Goal: Task Accomplishment & Management: Manage account settings

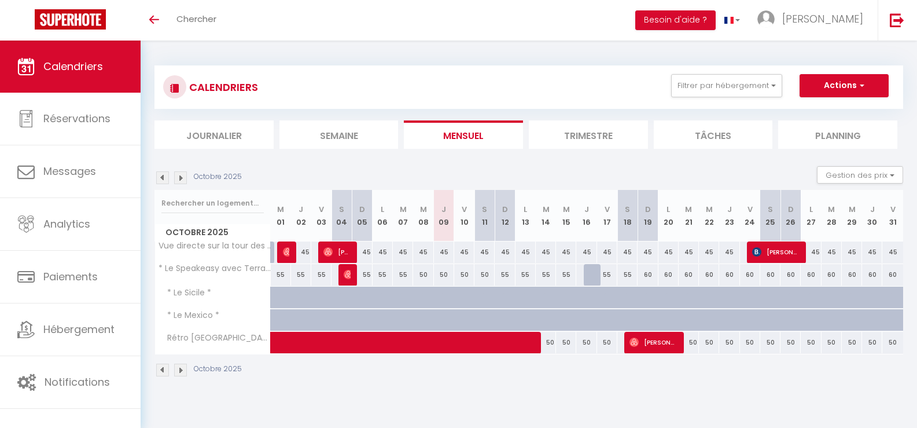
click at [179, 175] on img at bounding box center [180, 177] width 13 height 13
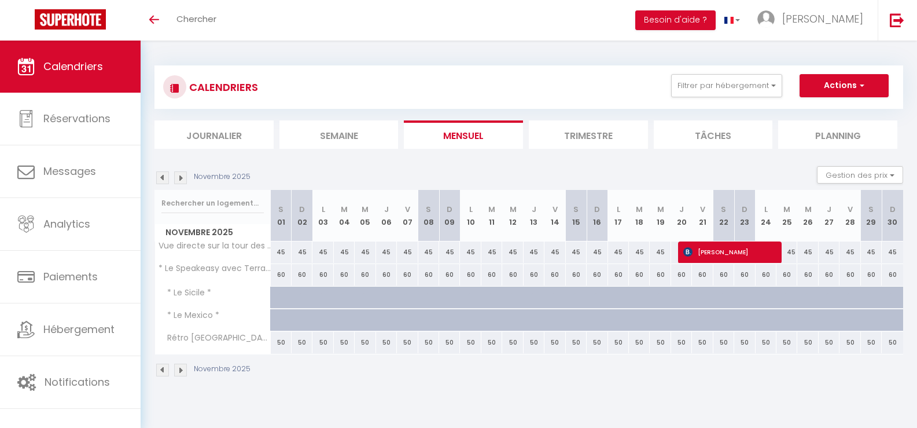
click at [161, 179] on img at bounding box center [162, 177] width 13 height 13
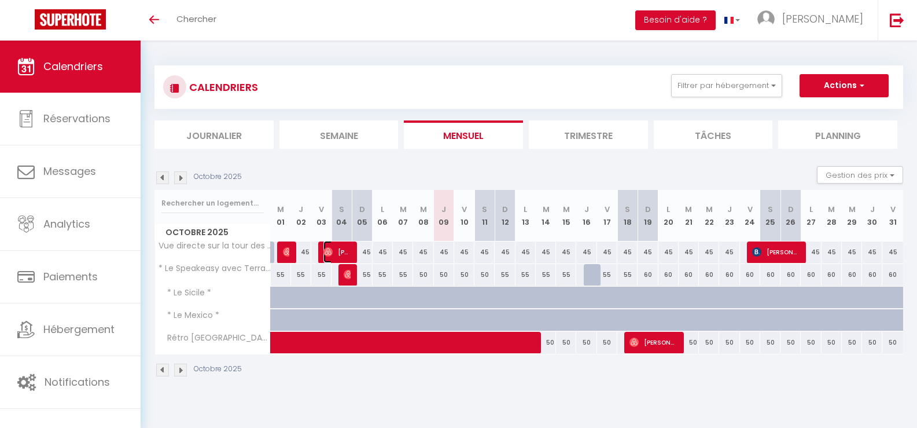
click at [329, 256] on img at bounding box center [327, 251] width 9 height 9
select select "OK"
select select "0"
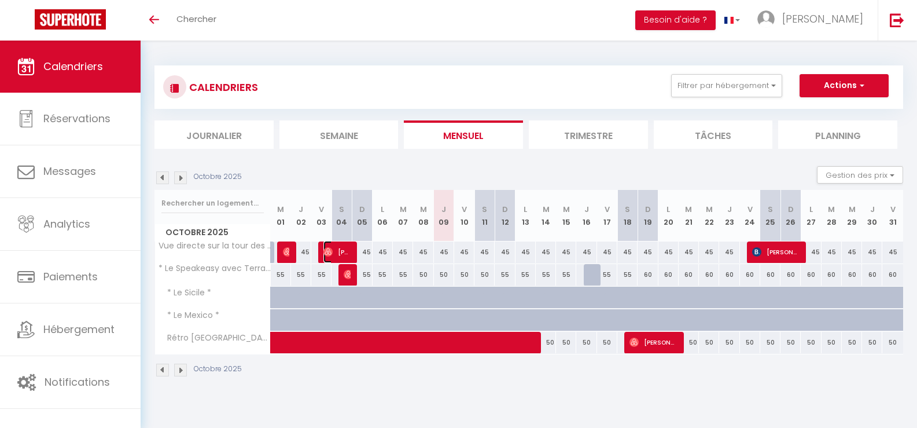
select select "1"
select select
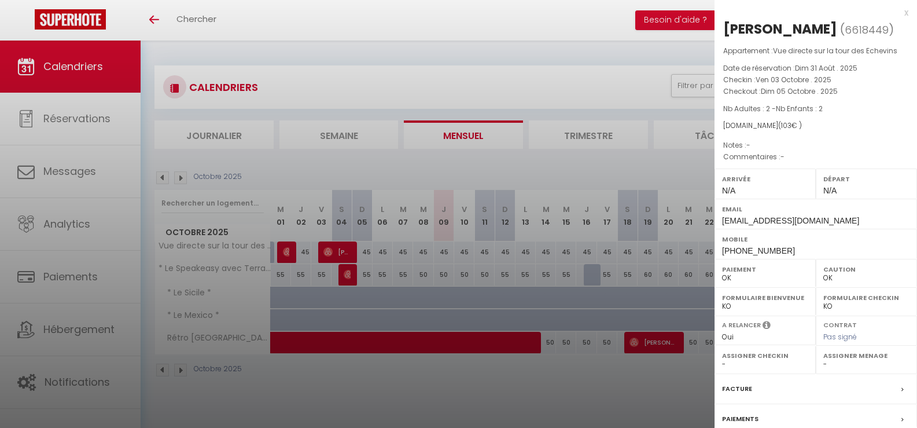
click at [896, 11] on div "x" at bounding box center [812, 13] width 194 height 14
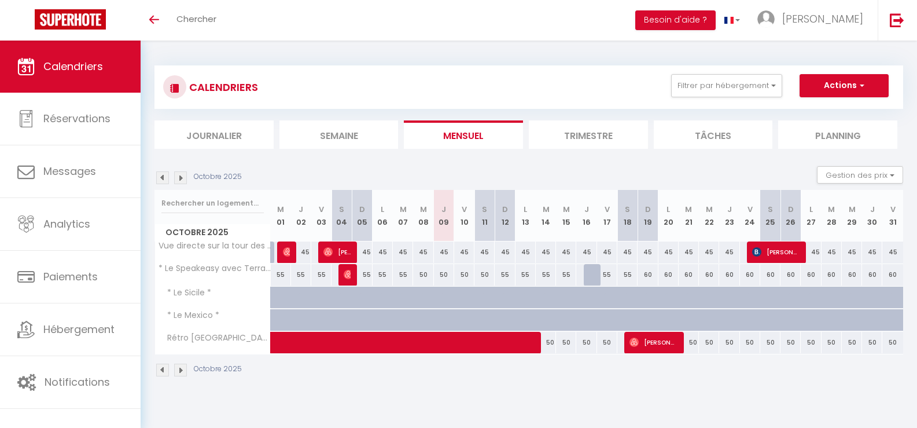
click at [179, 178] on img at bounding box center [180, 177] width 13 height 13
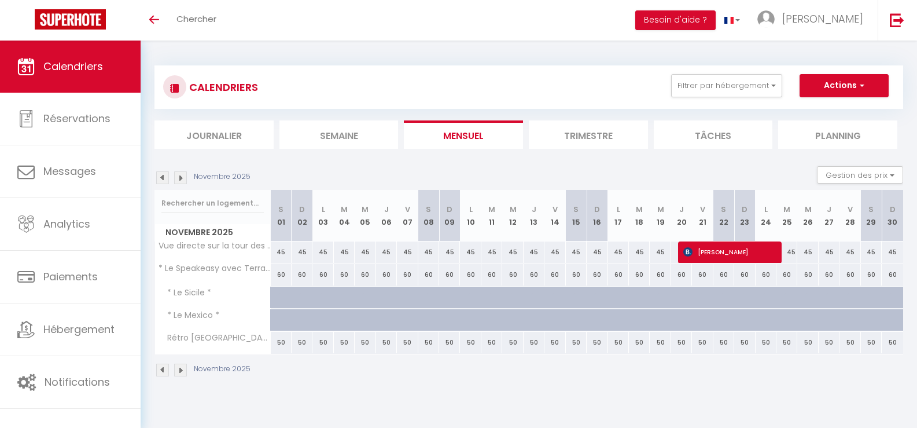
click at [179, 178] on img at bounding box center [180, 177] width 13 height 13
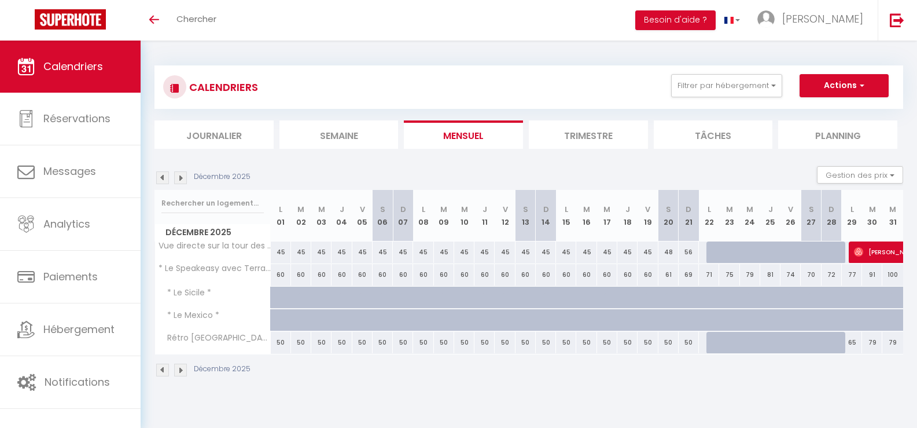
click at [182, 178] on img at bounding box center [180, 177] width 13 height 13
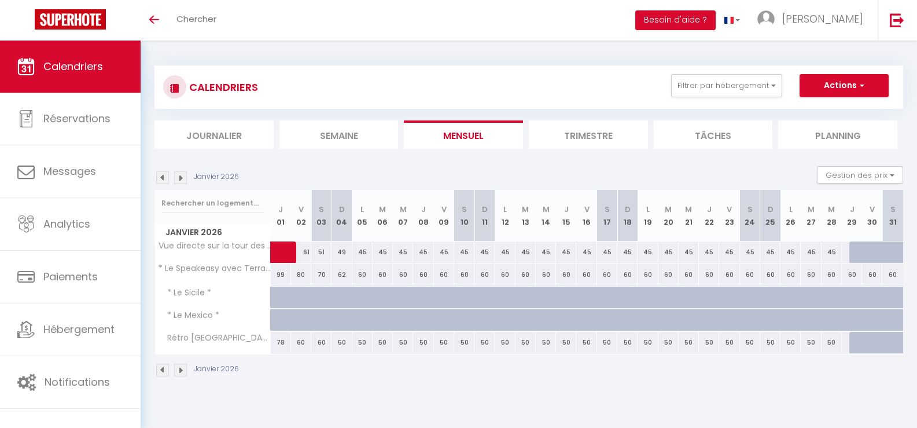
click at [161, 178] on img at bounding box center [162, 177] width 13 height 13
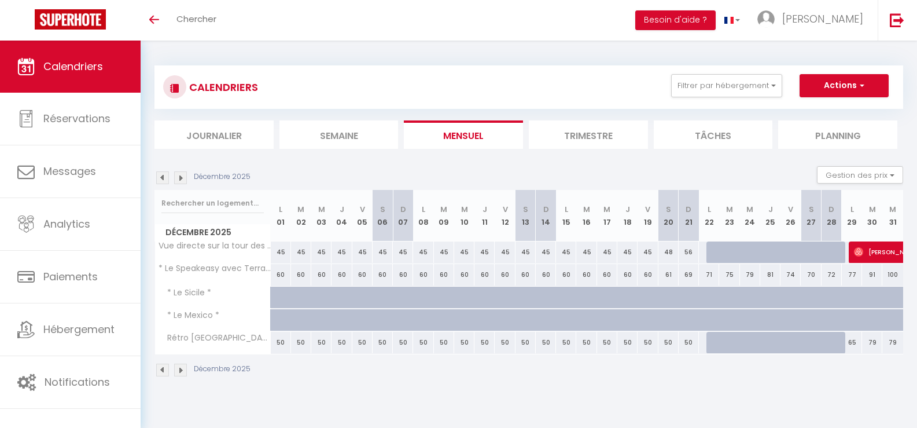
click at [161, 178] on img at bounding box center [162, 177] width 13 height 13
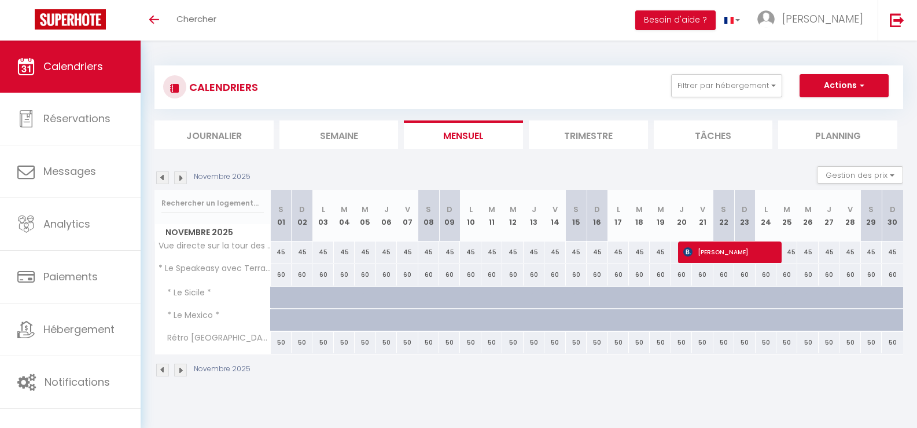
click at [161, 178] on img at bounding box center [162, 177] width 13 height 13
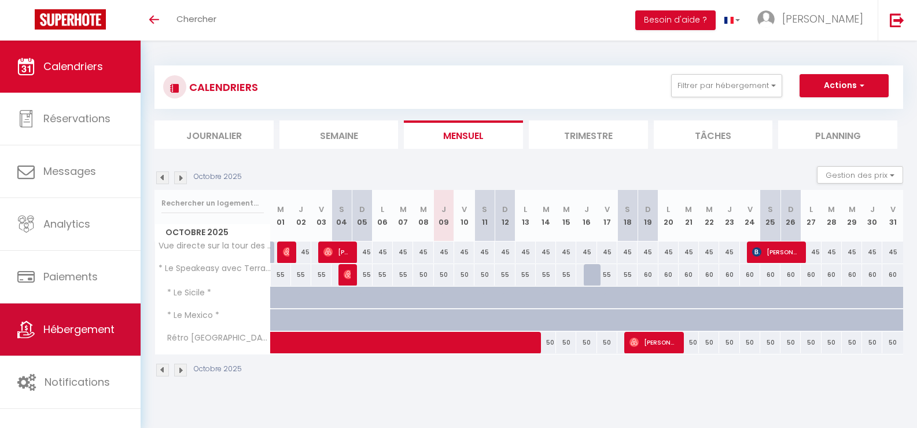
click at [99, 342] on link "Hébergement" at bounding box center [70, 329] width 141 height 52
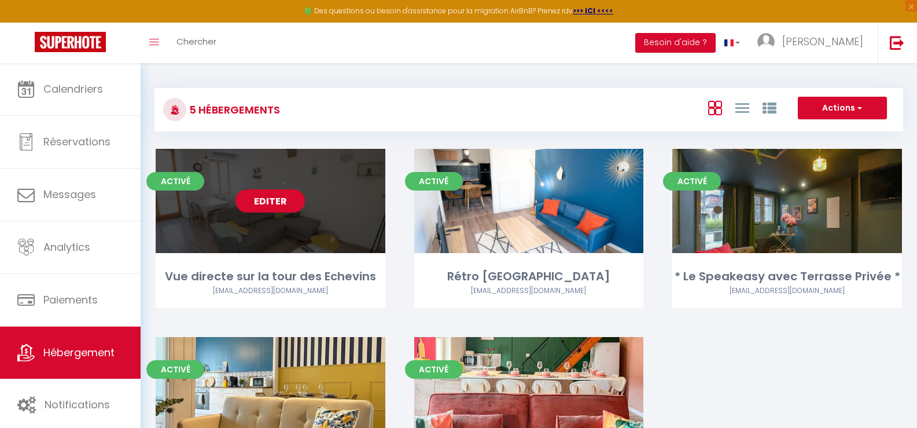
click at [275, 202] on link "Editer" at bounding box center [269, 200] width 69 height 23
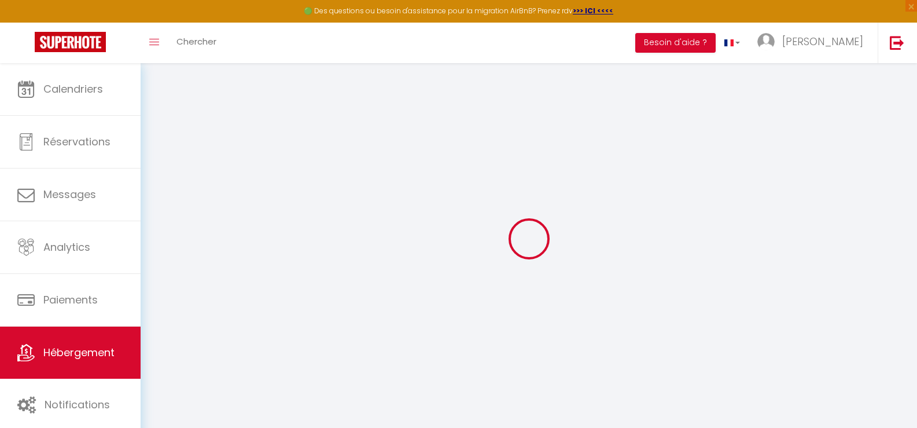
select select "+ 18 %"
select select "+ 40 %"
select select
checkbox input "false"
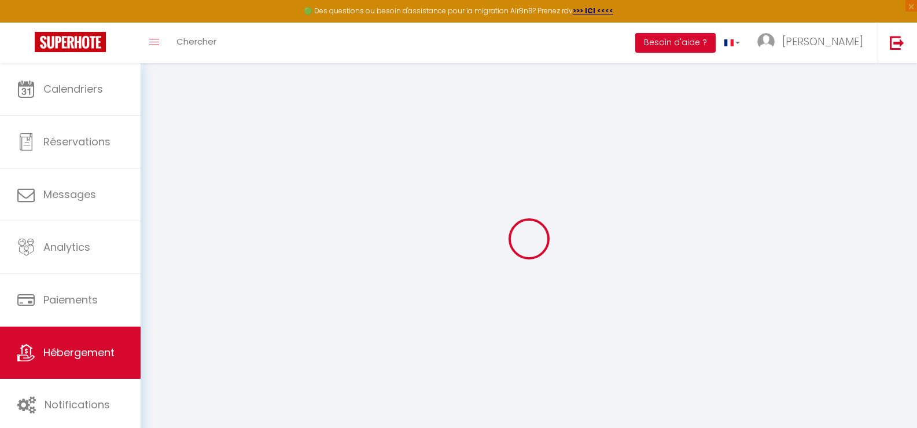
checkbox input "false"
select select "EUR"
select select
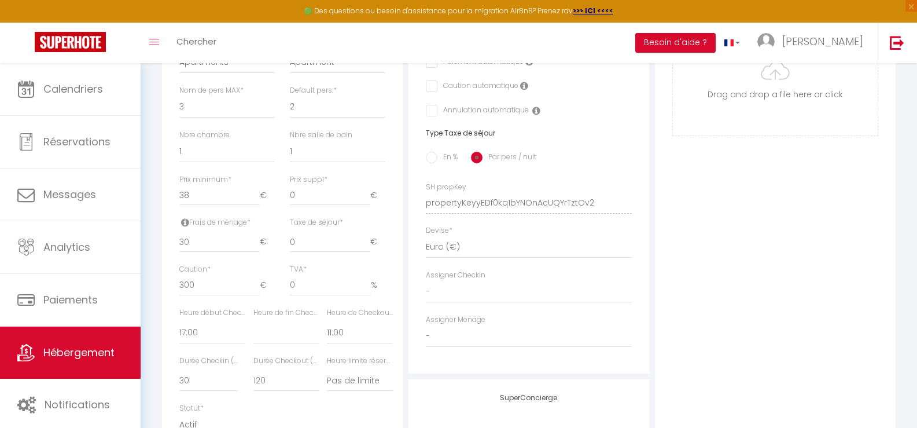
scroll to position [58, 0]
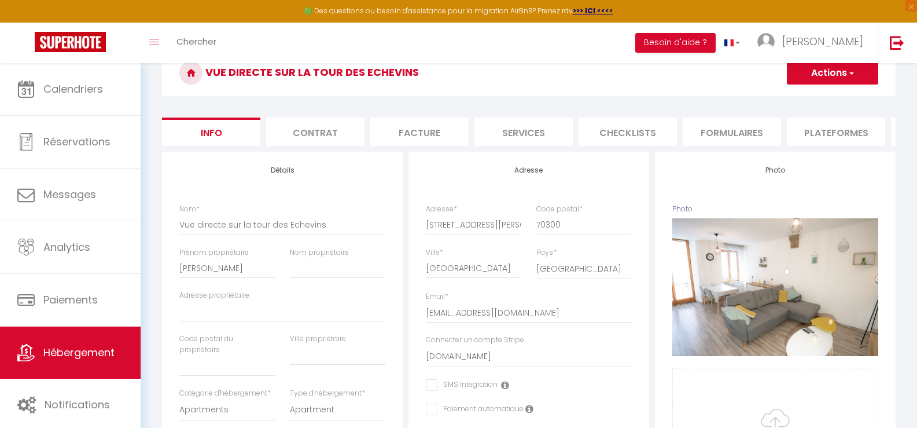
click at [812, 132] on li "Plateformes" at bounding box center [836, 131] width 98 height 28
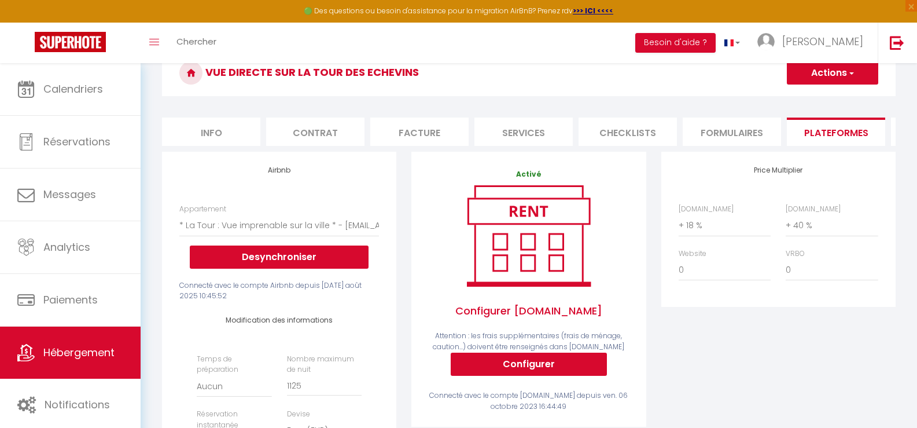
select select
click at [730, 134] on li "Formulaires" at bounding box center [732, 131] width 98 height 28
select select
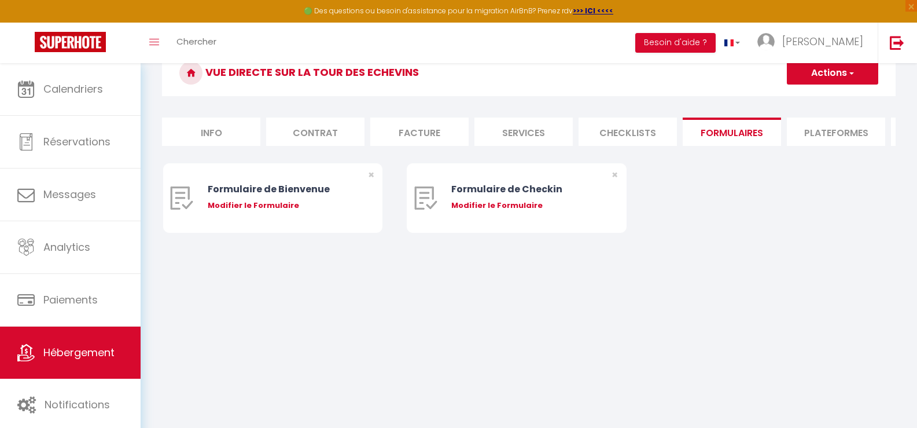
click at [429, 134] on li "Facture" at bounding box center [419, 131] width 98 height 28
select select
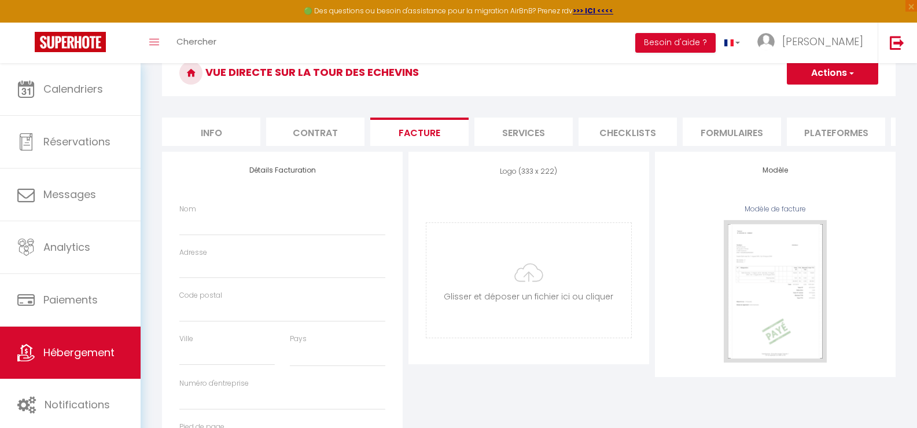
click at [543, 139] on li "Services" at bounding box center [523, 131] width 98 height 28
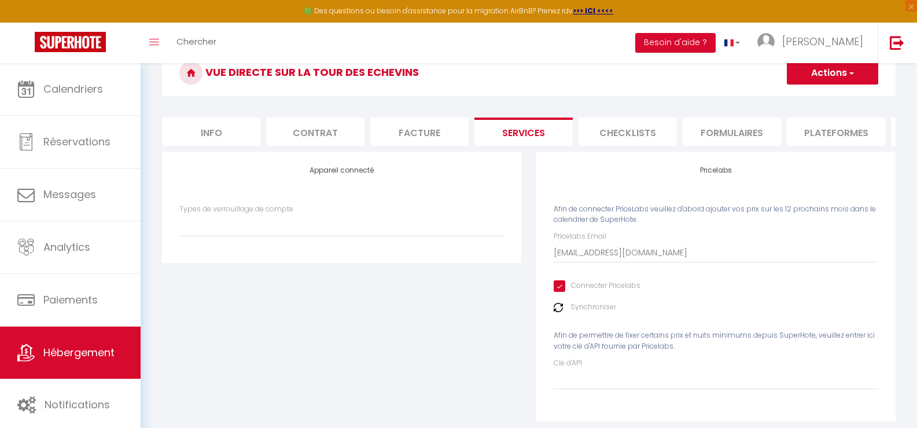
select select
click at [587, 312] on label "Synchroniser" at bounding box center [593, 306] width 46 height 11
click at [562, 292] on input "Connecter Pricelabs" at bounding box center [597, 286] width 87 height 12
checkbox input "false"
select select
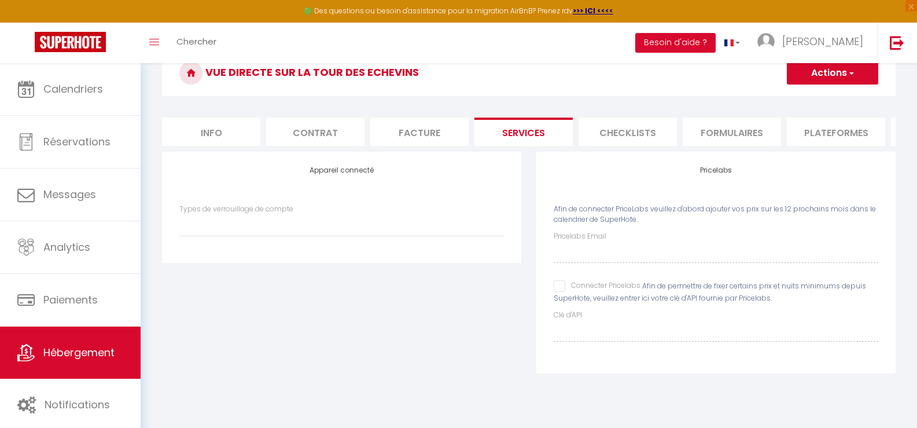
click at [562, 292] on input "Connecter Pricelabs" at bounding box center [597, 286] width 87 height 12
checkbox input "true"
select select
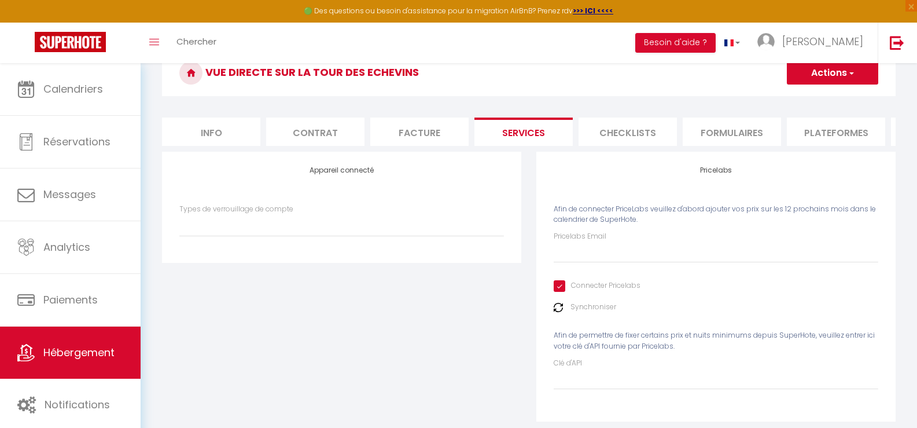
click at [856, 75] on button "Actions" at bounding box center [832, 72] width 91 height 23
click at [838, 96] on link "Enregistrer" at bounding box center [831, 98] width 91 height 15
click at [579, 263] on input "Pricelabs Email" at bounding box center [716, 252] width 325 height 21
type input "a"
select select
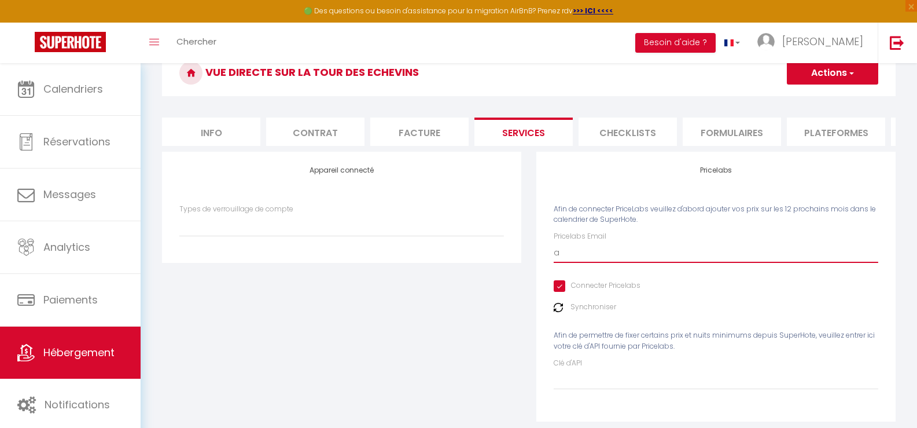
type input "am"
select select
type input "ama"
select select
type input "amas"
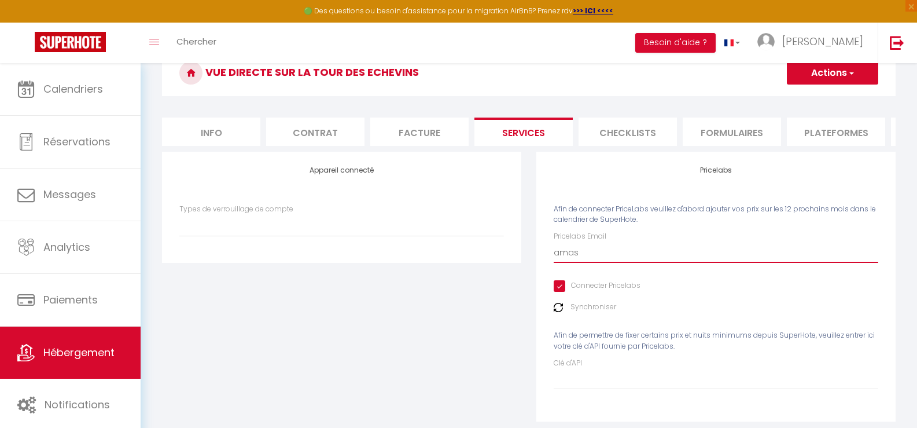
select select
type input "amass"
select select
type input "amasse"
select select
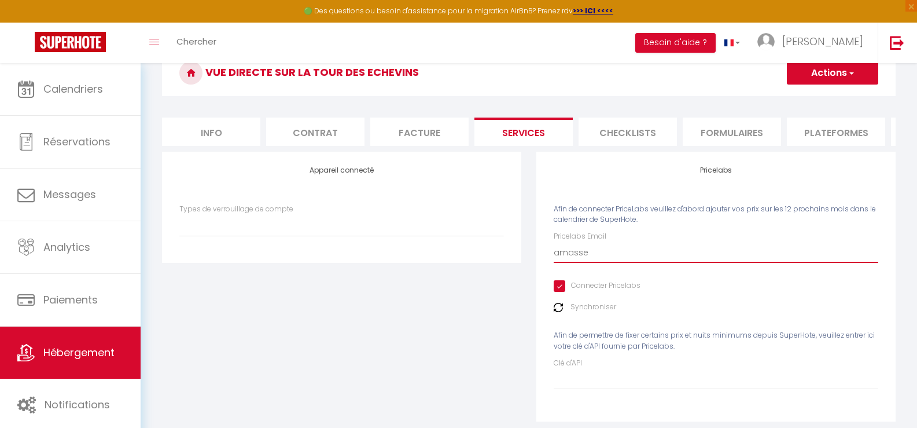
type input "amasse."
select select
type input "amasse.f"
select select
type input "amasse.fa"
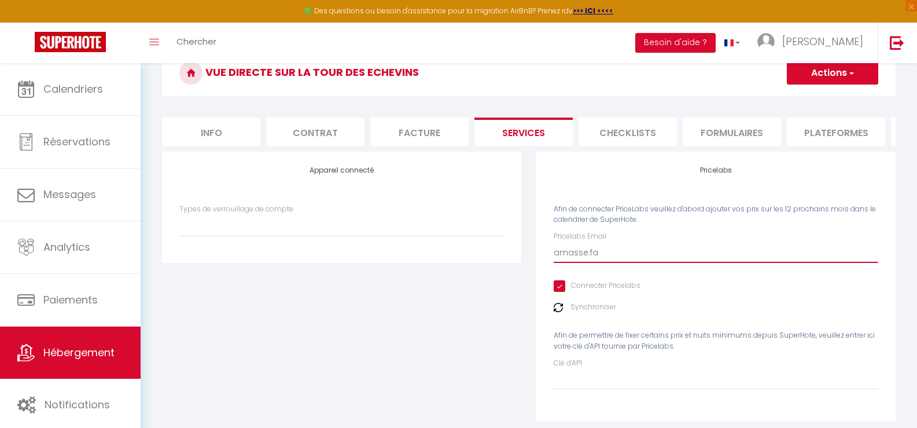
select select
type input "amasse.fan"
select select
type input "amasse.fann"
select select
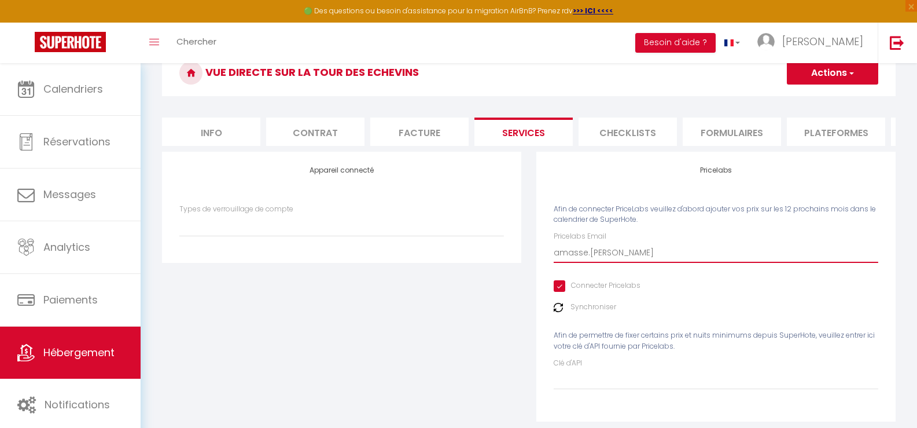
type input "amasse.fanny"
select select
type input "amasse.fanny@"
select select
type input "amasse.fanny@g"
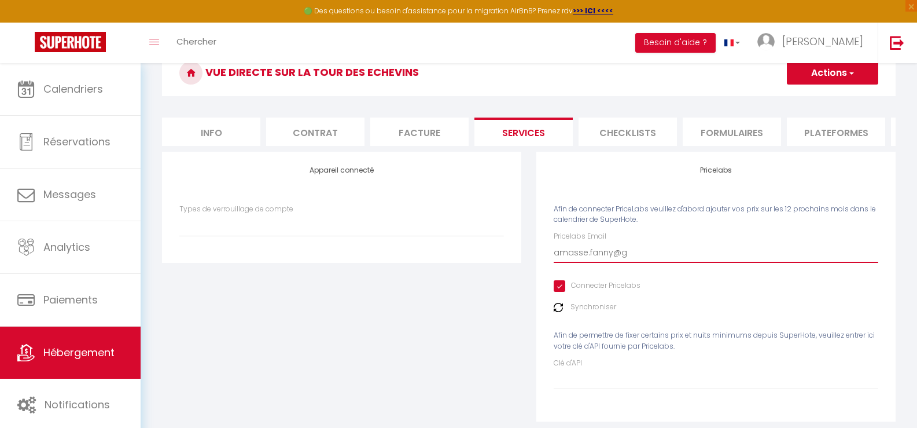
select select
type input "amasse.fanny@gm"
select select
type input "amasse.fanny@gma"
select select
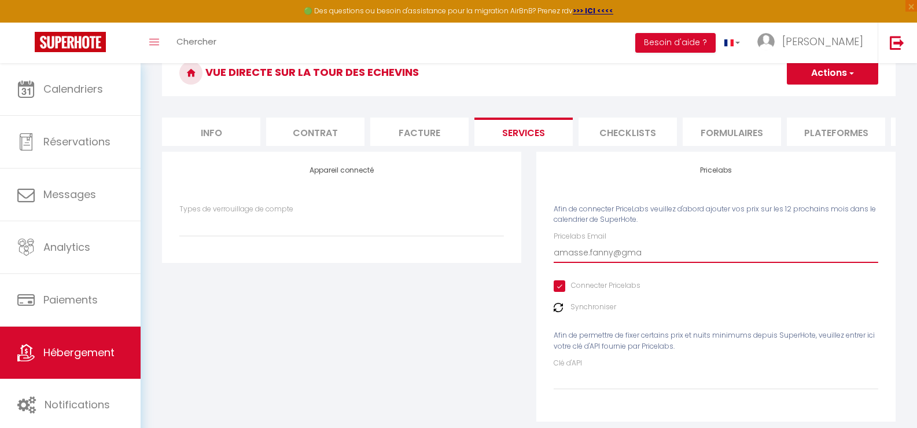
type input "amasse.fanny@gmai"
select select
type input "amasse.fanny@gmail"
select select
type input "amasse.fanny@gmail."
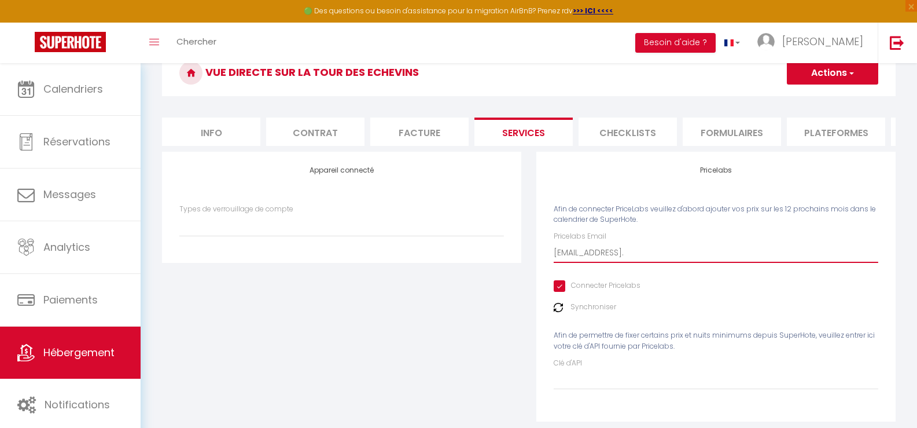
select select
type input "amasse.fanny@gmail.c"
select select
type input "amasse.fanny@gmail.co"
select select
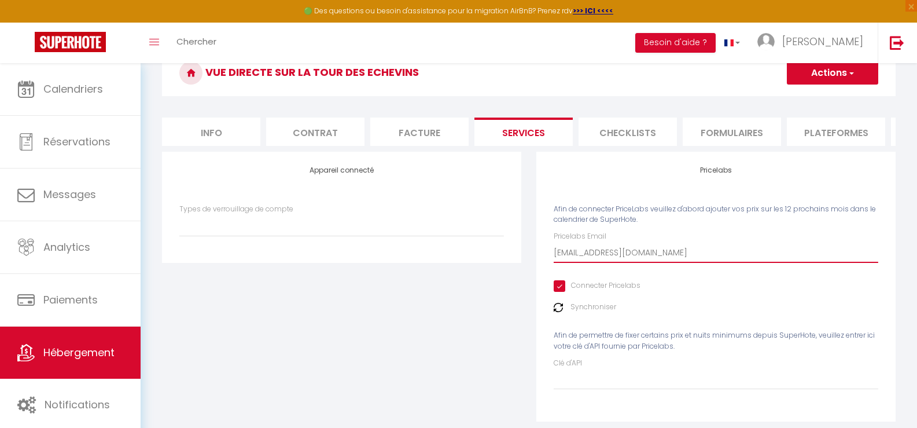
type input "[EMAIL_ADDRESS][DOMAIN_NAME]"
select select
type input "[EMAIL_ADDRESS][DOMAIN_NAME]"
click at [839, 75] on button "Actions" at bounding box center [832, 72] width 91 height 23
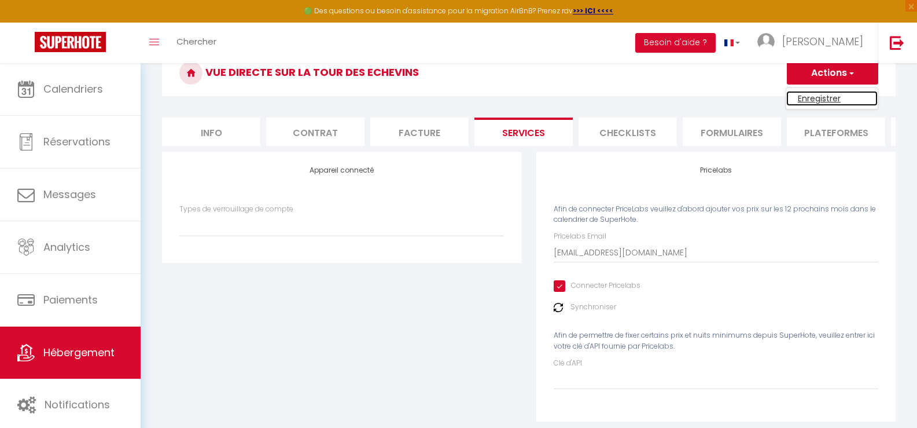
click at [837, 100] on link "Enregistrer" at bounding box center [831, 98] width 91 height 15
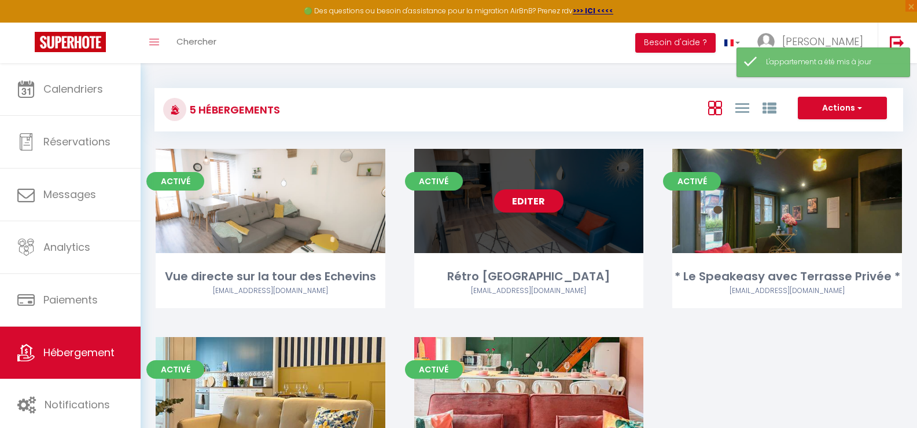
click at [542, 202] on link "Editer" at bounding box center [528, 200] width 69 height 23
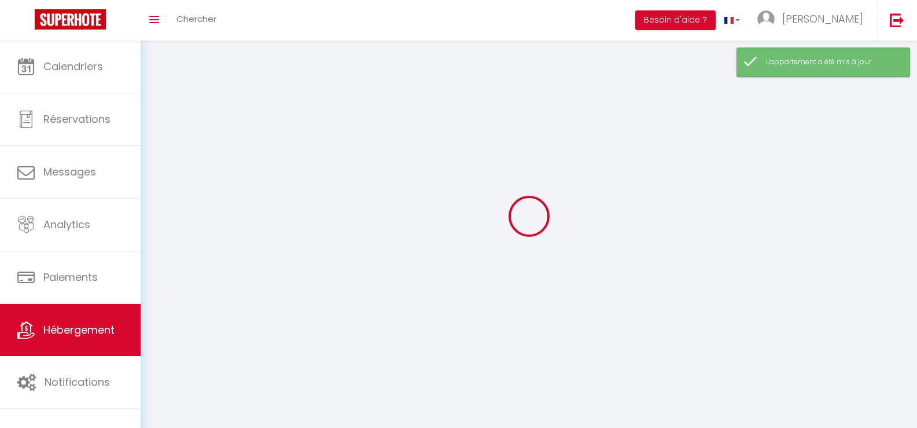
select select "1"
select select
select select "28"
select select
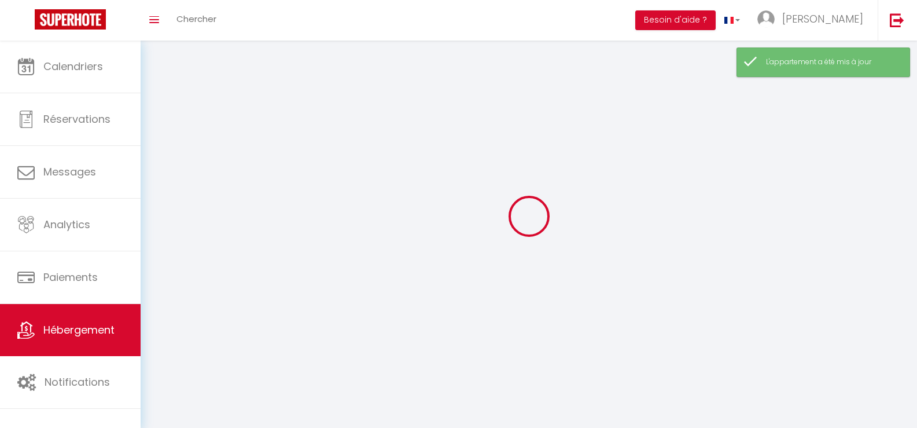
select select
checkbox input "false"
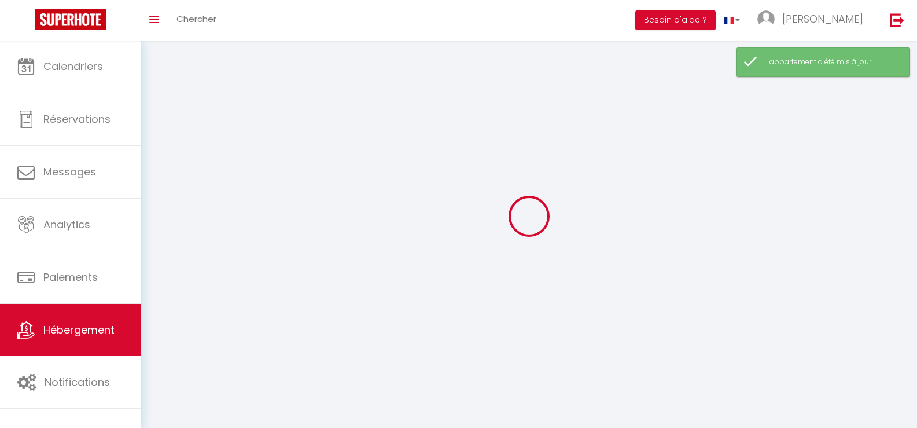
checkbox input "false"
select select
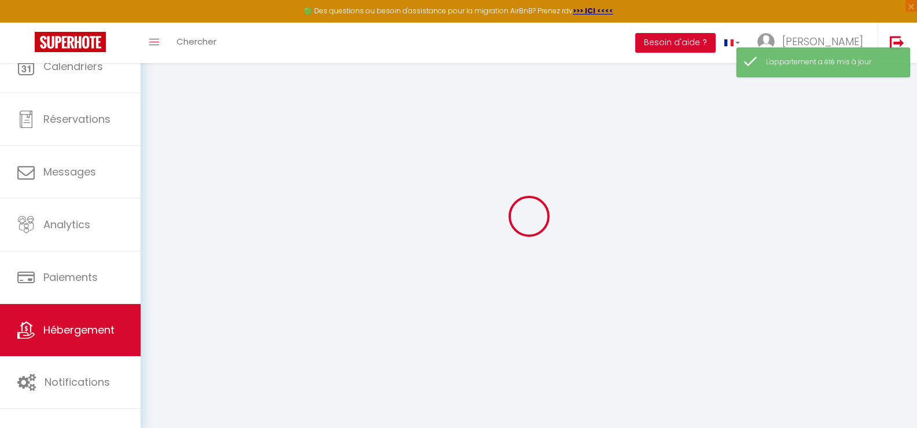
select select
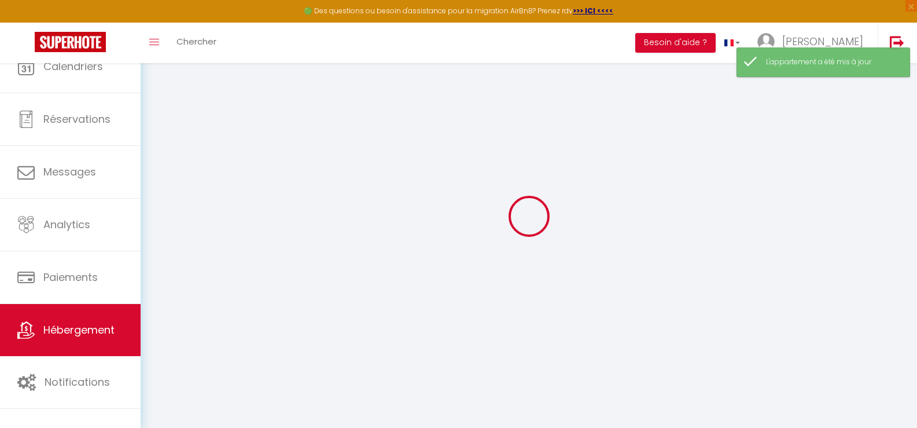
select select
checkbox input "false"
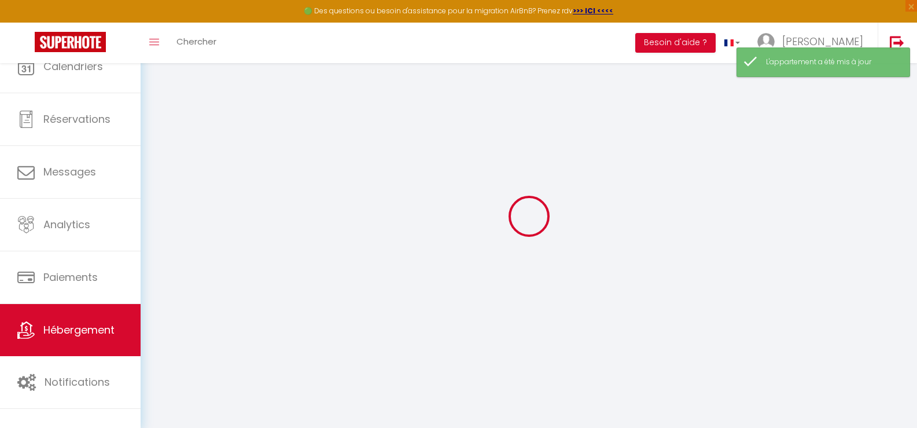
select select
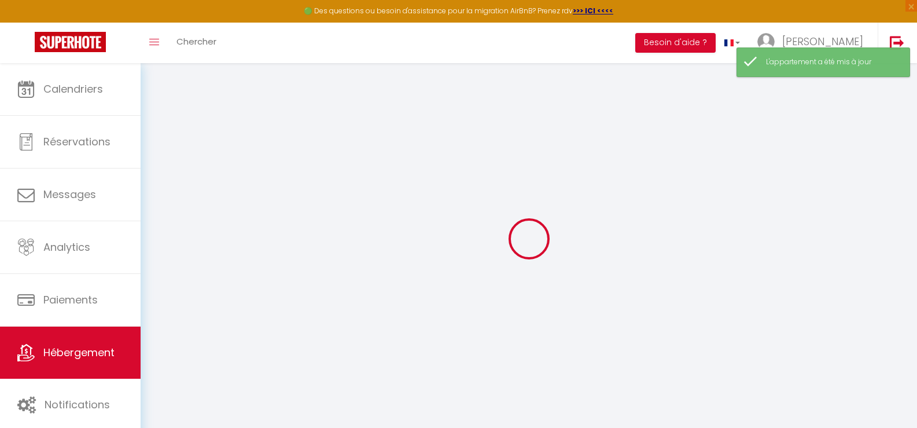
select select
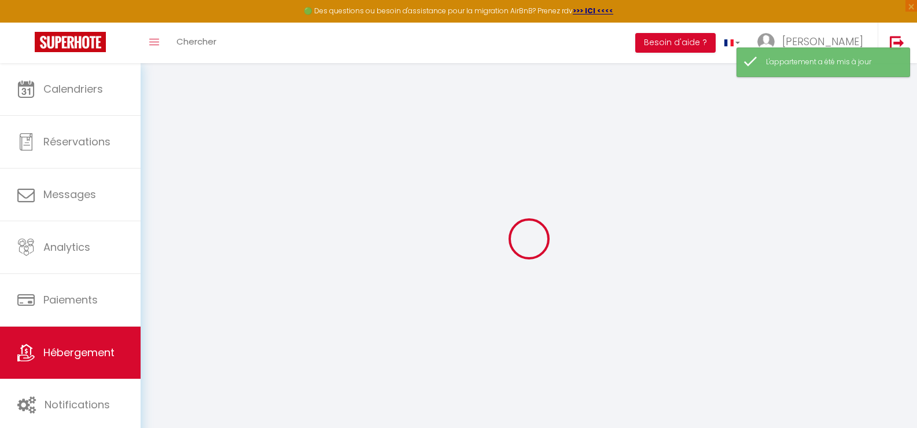
select select
checkbox input "false"
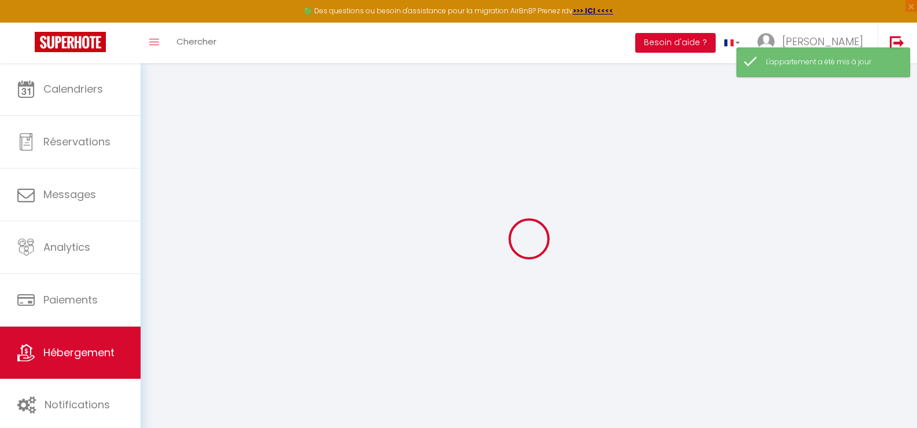
select select
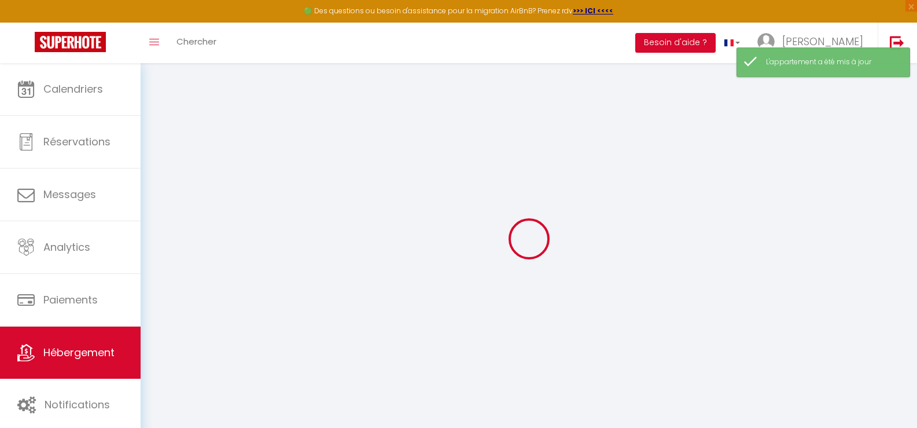
select select
checkbox input "false"
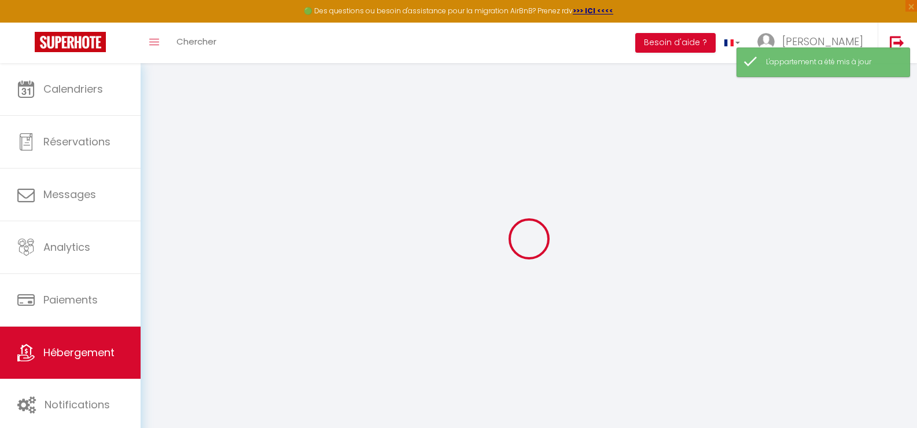
checkbox input "false"
select select
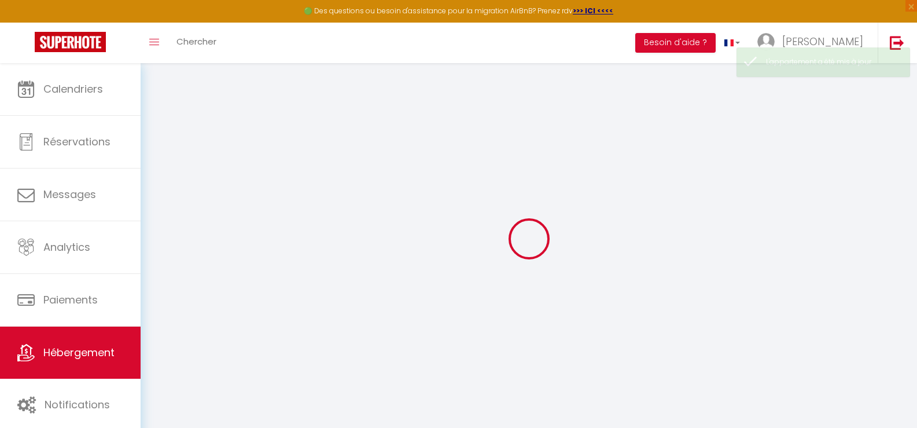
select select
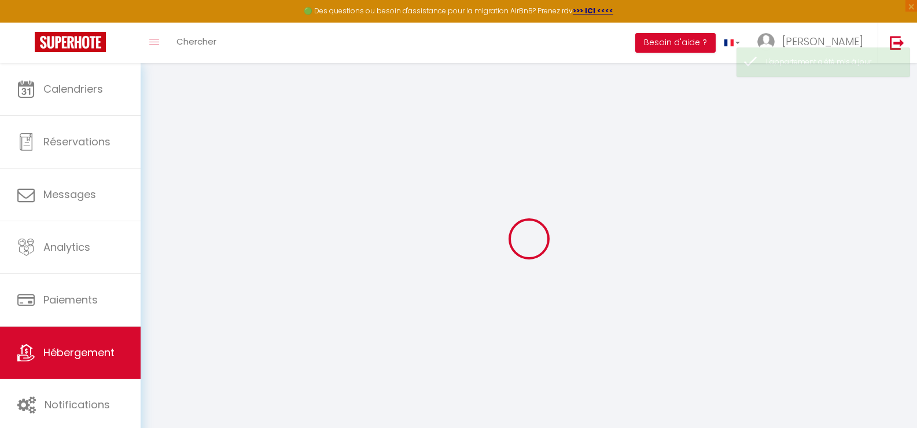
select select
checkbox input "false"
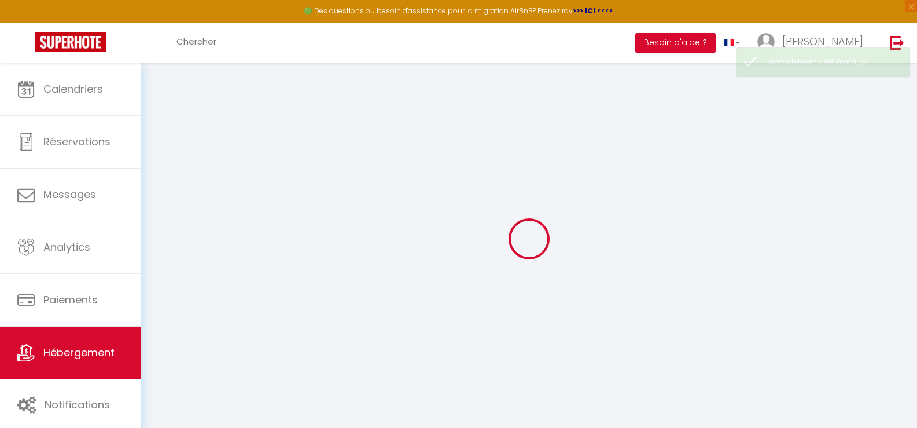
select select
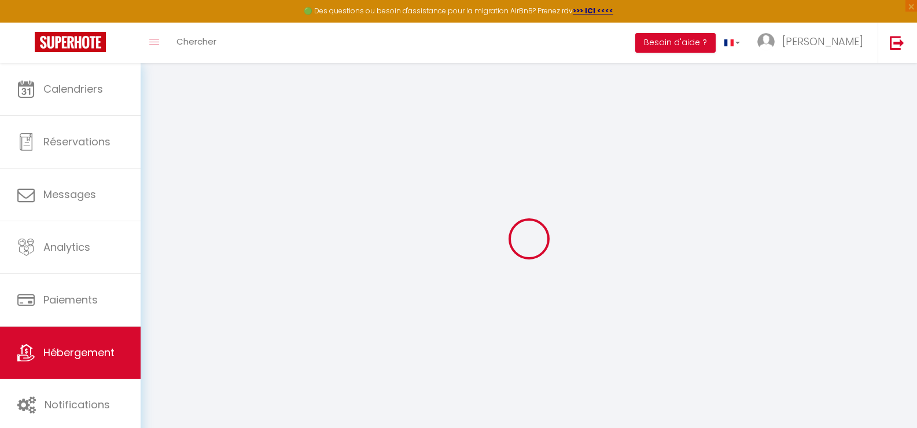
select select
checkbox input "false"
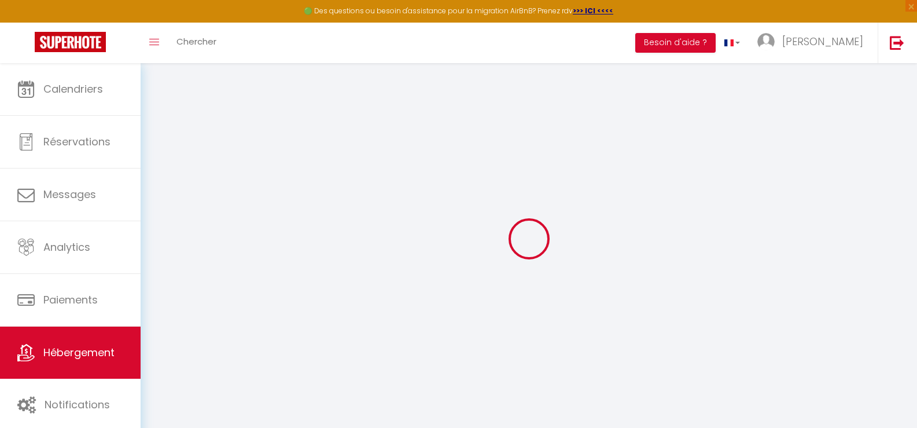
checkbox input "false"
select select
type input "Rétro [GEOGRAPHIC_DATA]"
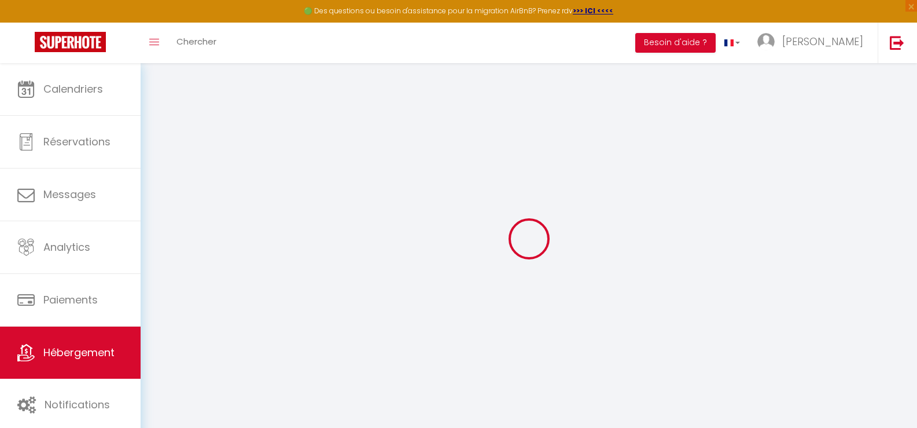
type input "[PERSON_NAME]"
select select "2"
type input "50"
type input "30"
type input "300"
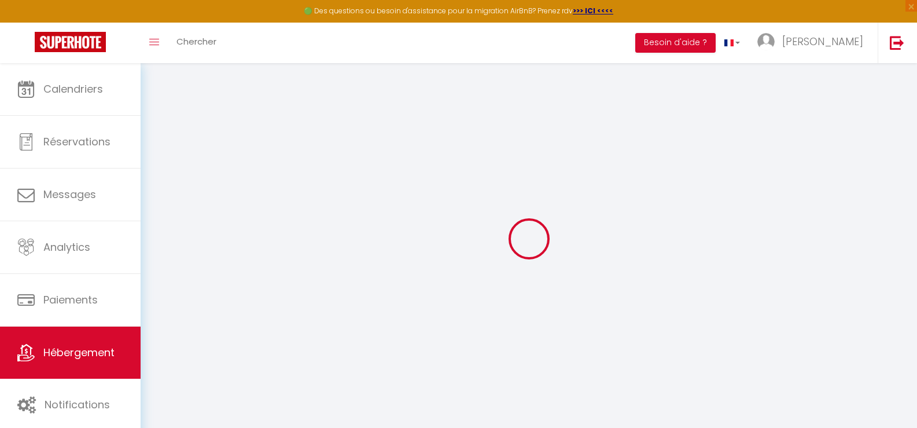
select select
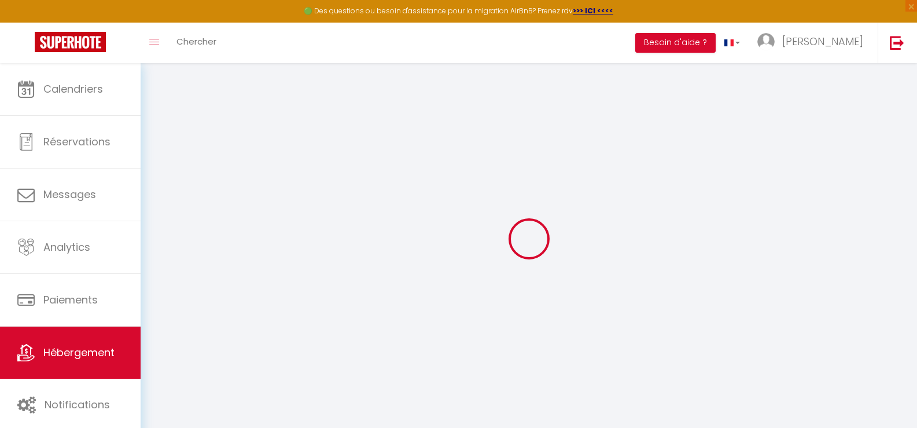
type input "49 Rue Victor Genoux"
type input "70300"
type input "Luxeuil-les-Bains"
type input "[EMAIL_ADDRESS][DOMAIN_NAME]"
select select "8743"
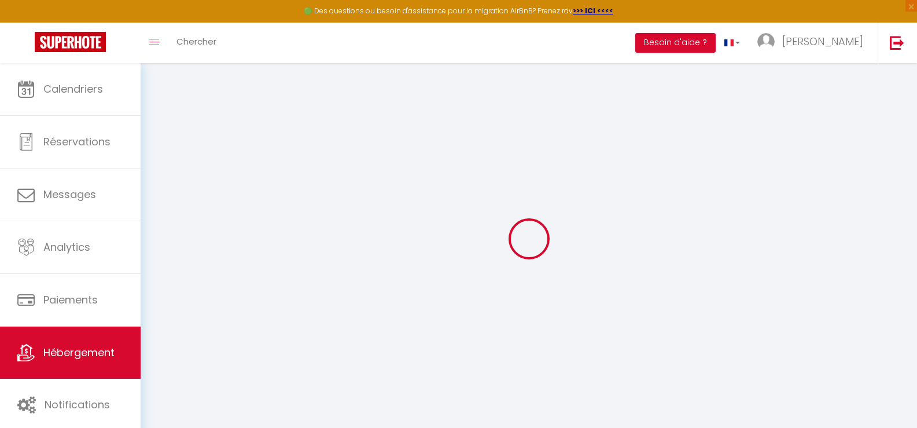
checkbox input "false"
type input "0"
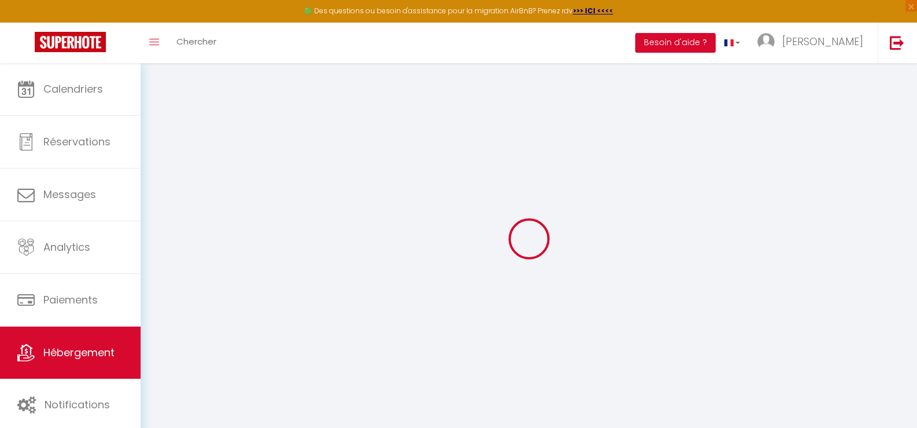
type input "0"
select select
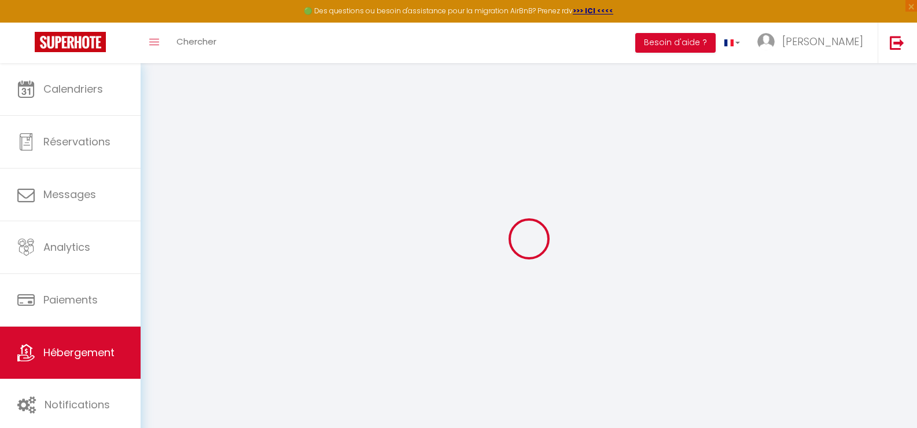
select select
checkbox input "false"
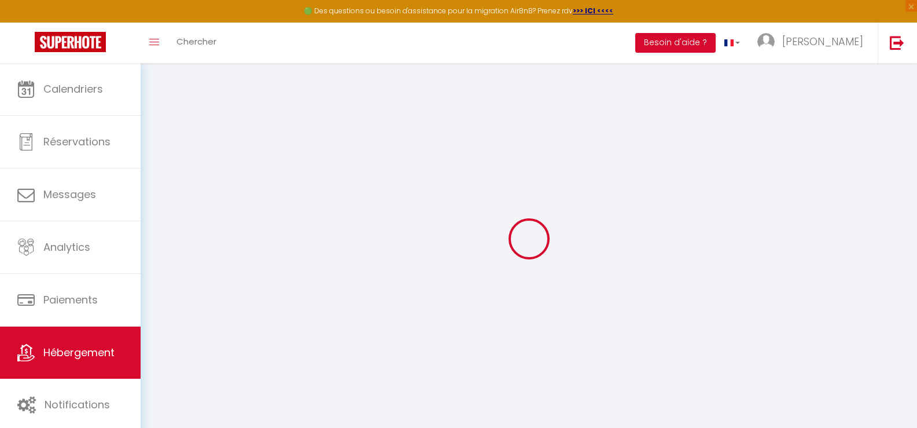
checkbox input "false"
select select
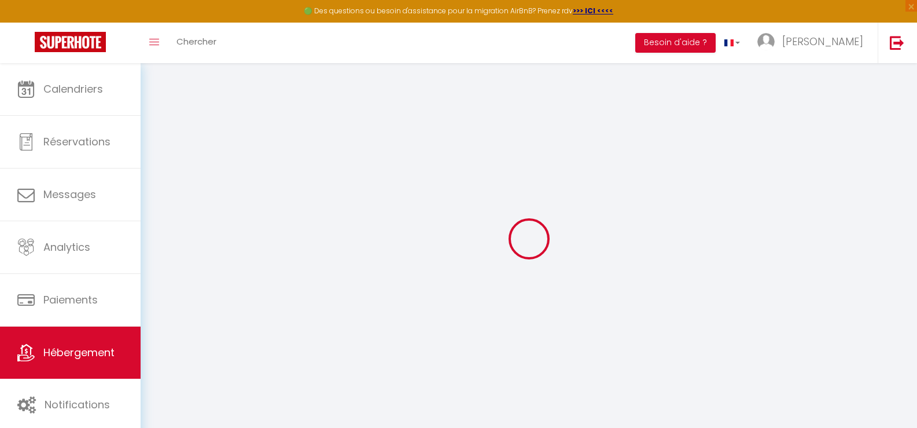
select select
checkbox input "false"
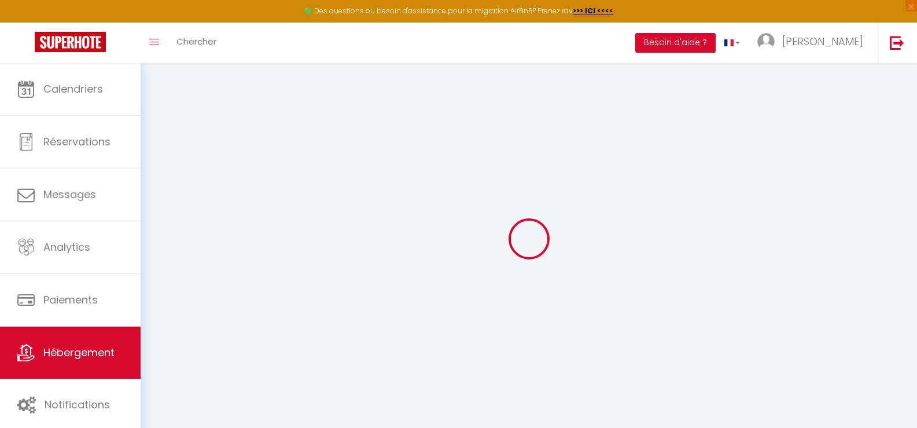
checkbox input "false"
select select
checkbox input "false"
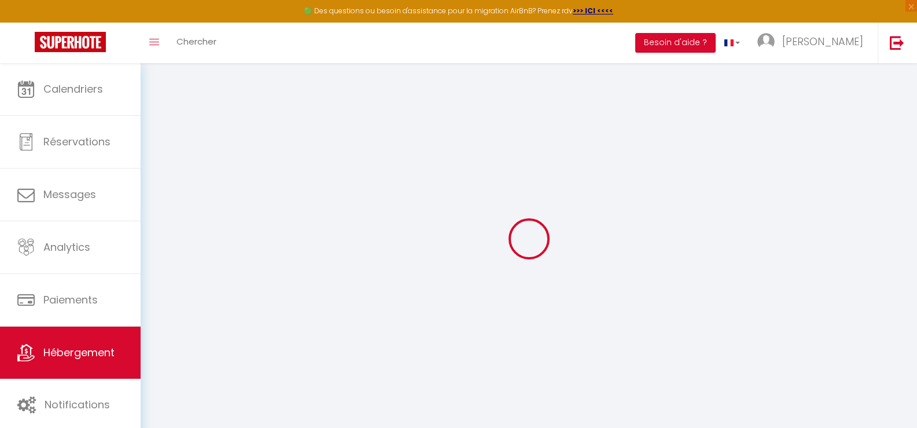
checkbox input "false"
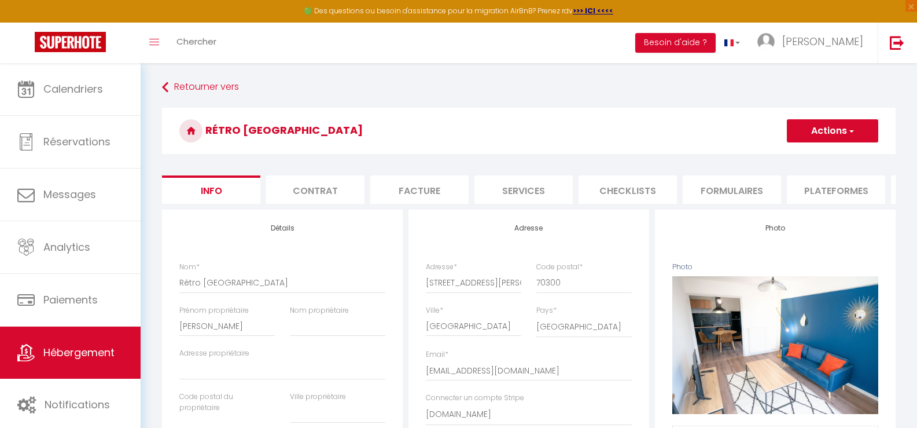
click at [509, 193] on li "Services" at bounding box center [523, 189] width 98 height 28
select select
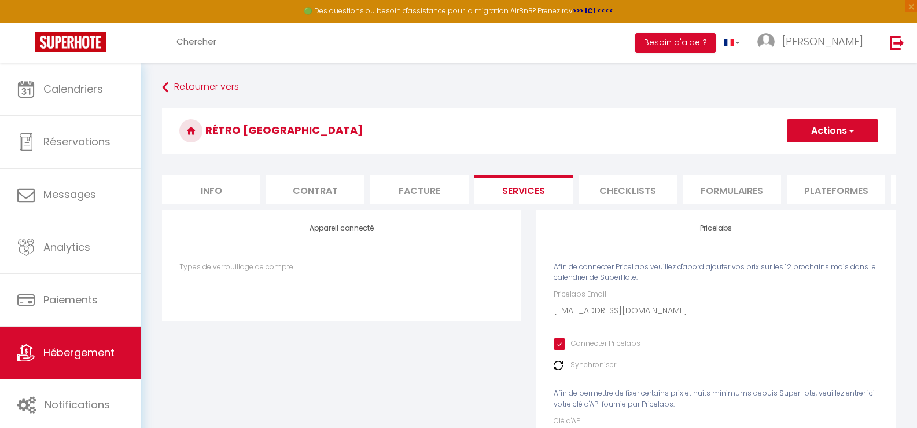
click at [558, 370] on img at bounding box center [558, 364] width 9 height 9
click at [592, 370] on label "Synchroniser" at bounding box center [593, 364] width 46 height 11
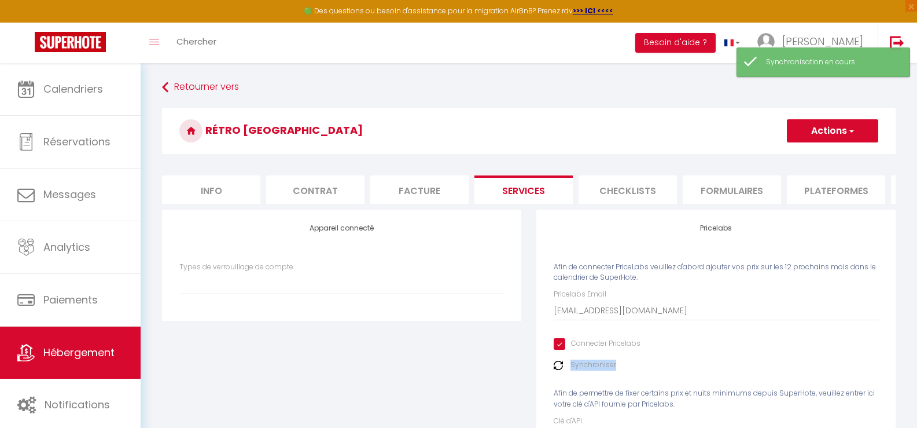
click at [592, 370] on label "Synchroniser" at bounding box center [593, 364] width 46 height 11
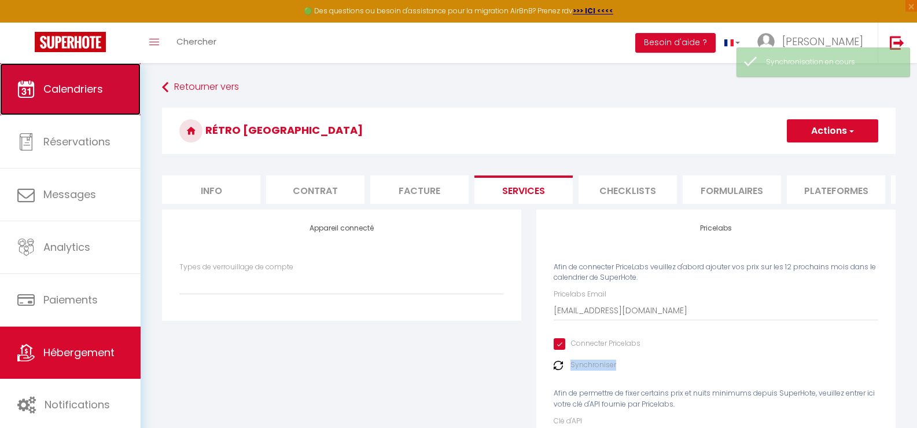
click at [99, 95] on span "Calendriers" at bounding box center [73, 89] width 60 height 14
